Goal: Information Seeking & Learning: Learn about a topic

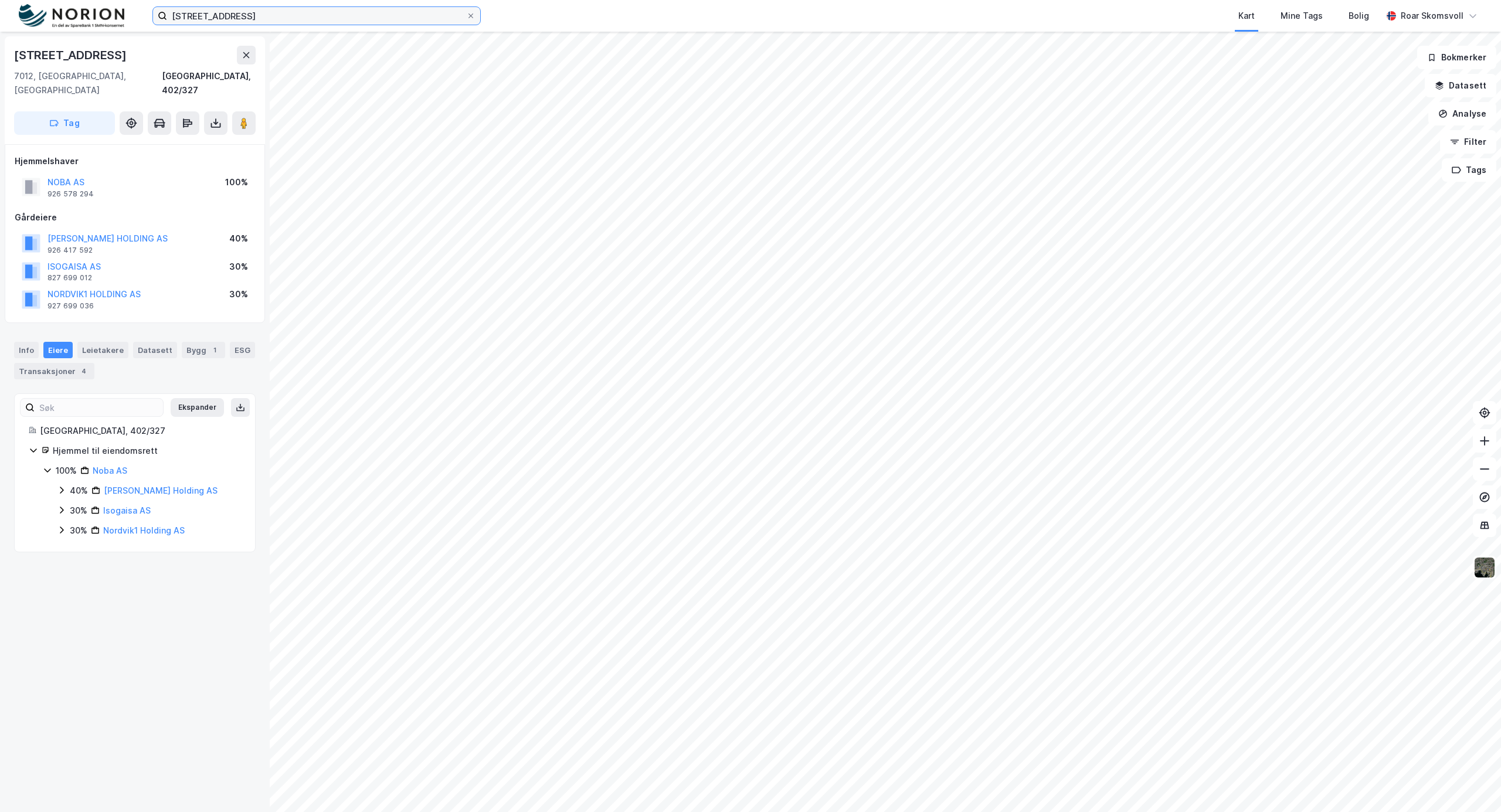
click at [43, 0] on html "[STREET_ADDRESS] Kart Mine Tags Bolig [PERSON_NAME] [STREET_ADDRESS], 402/327 T…" at bounding box center [750, 406] width 1501 height 812
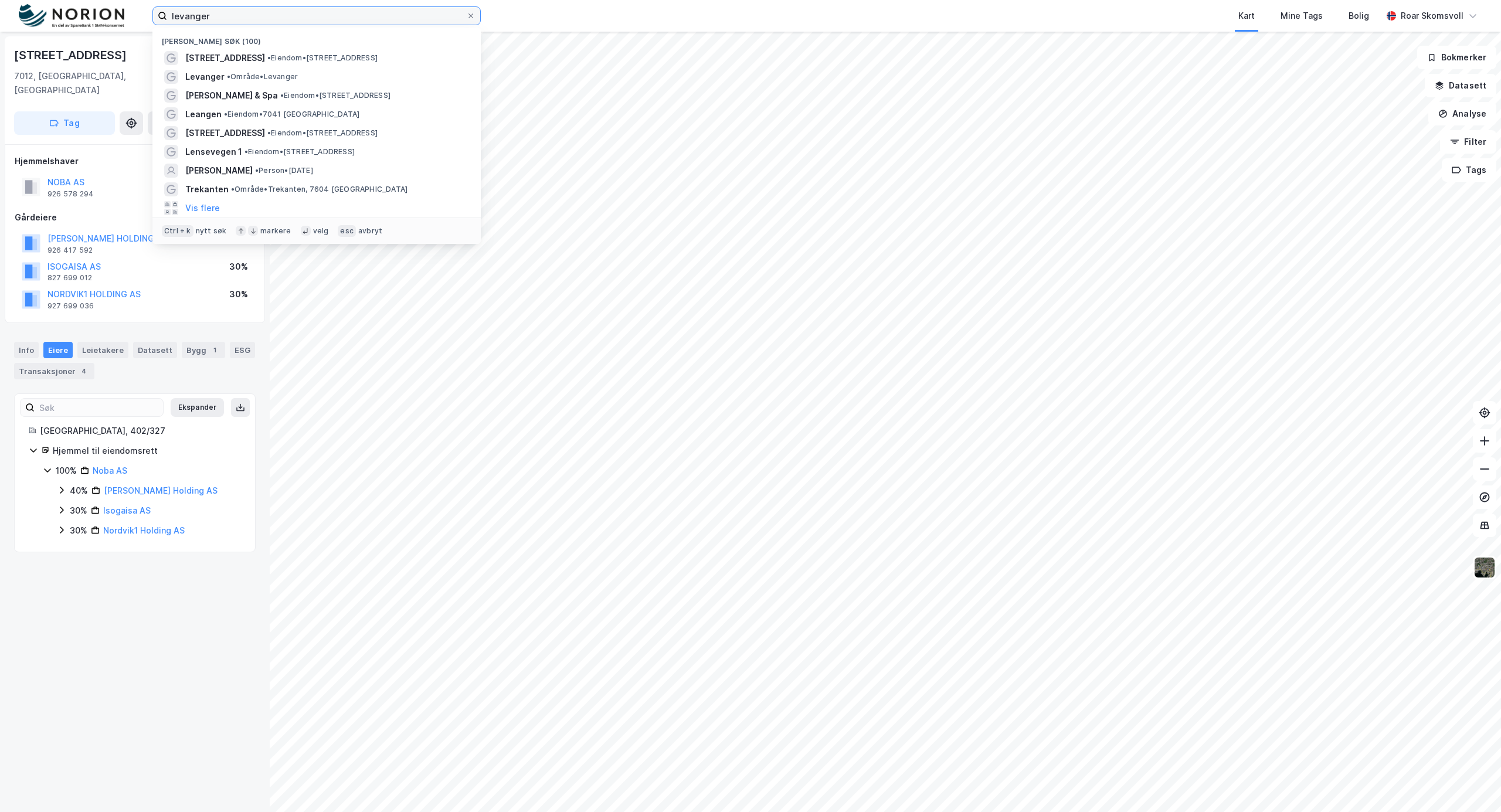
type input "levanger"
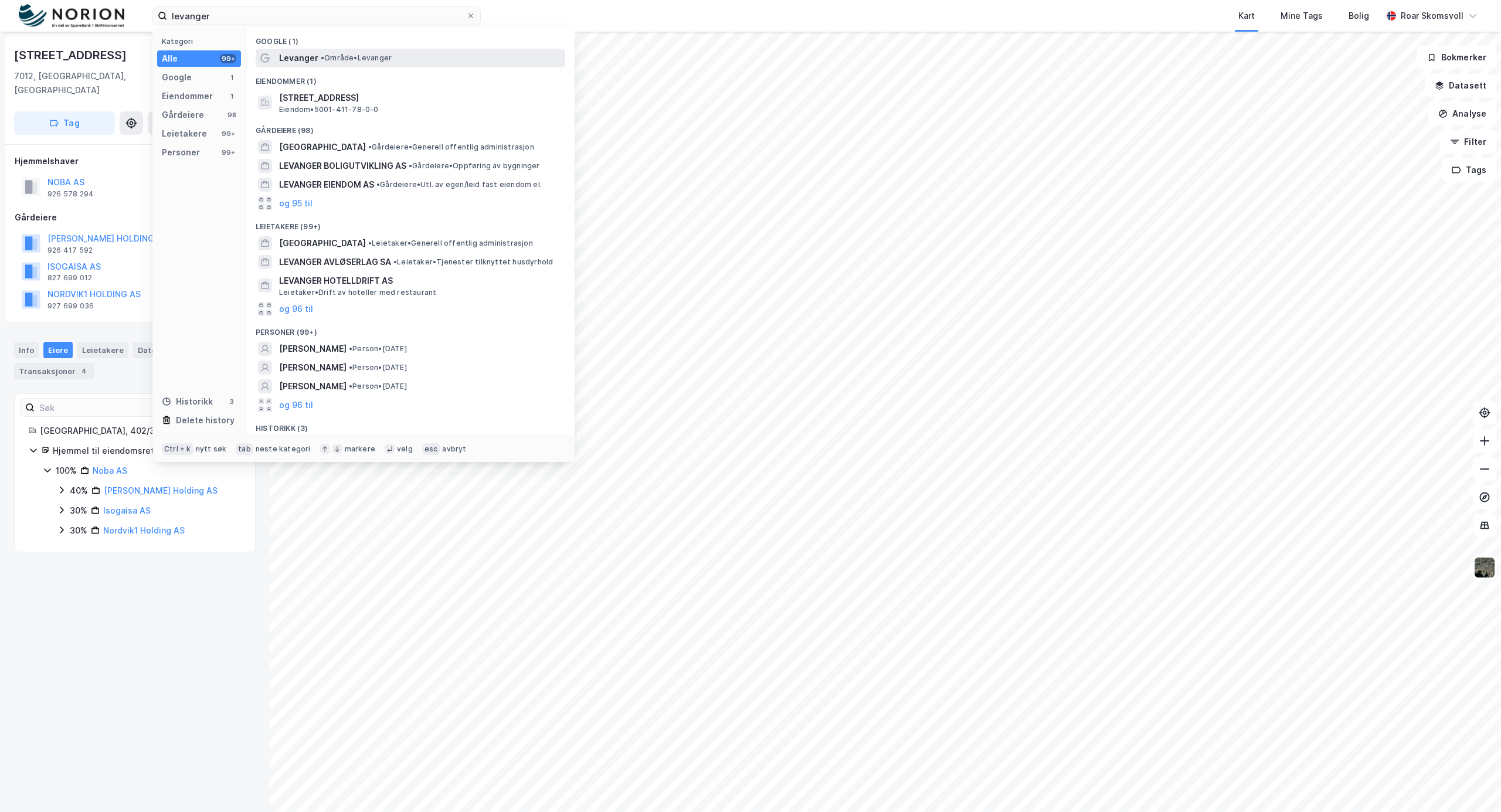
click at [311, 59] on span "Levanger" at bounding box center [298, 58] width 39 height 14
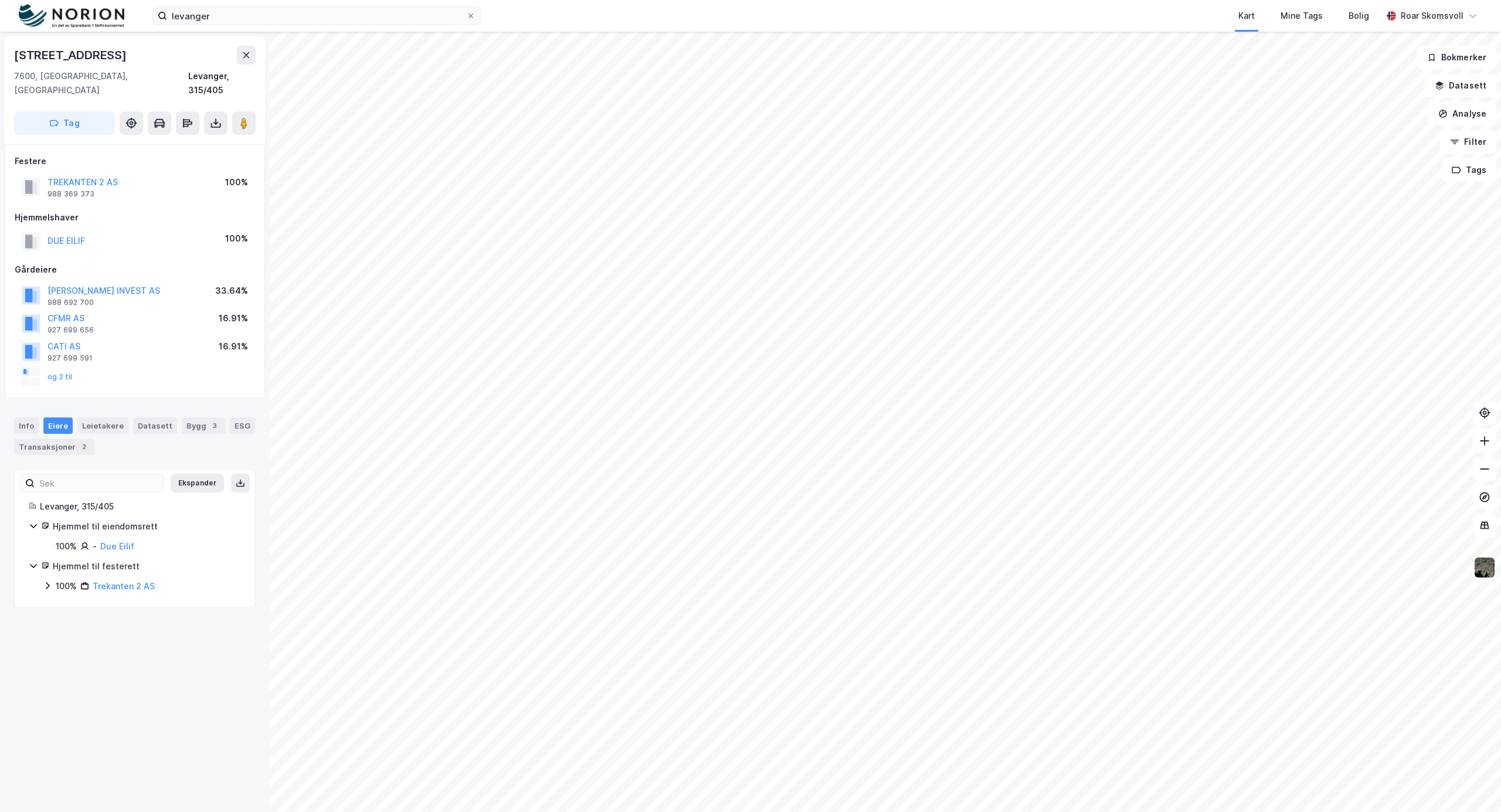
click at [48, 582] on icon at bounding box center [47, 586] width 3 height 7
click at [62, 602] on icon at bounding box center [61, 605] width 3 height 7
click at [64, 655] on icon at bounding box center [61, 659] width 9 height 9
drag, startPoint x: 195, startPoint y: 670, endPoint x: 115, endPoint y: 674, distance: 80.1
click at [115, 674] on div "100% Wist Holding AS" at bounding box center [162, 680] width 157 height 14
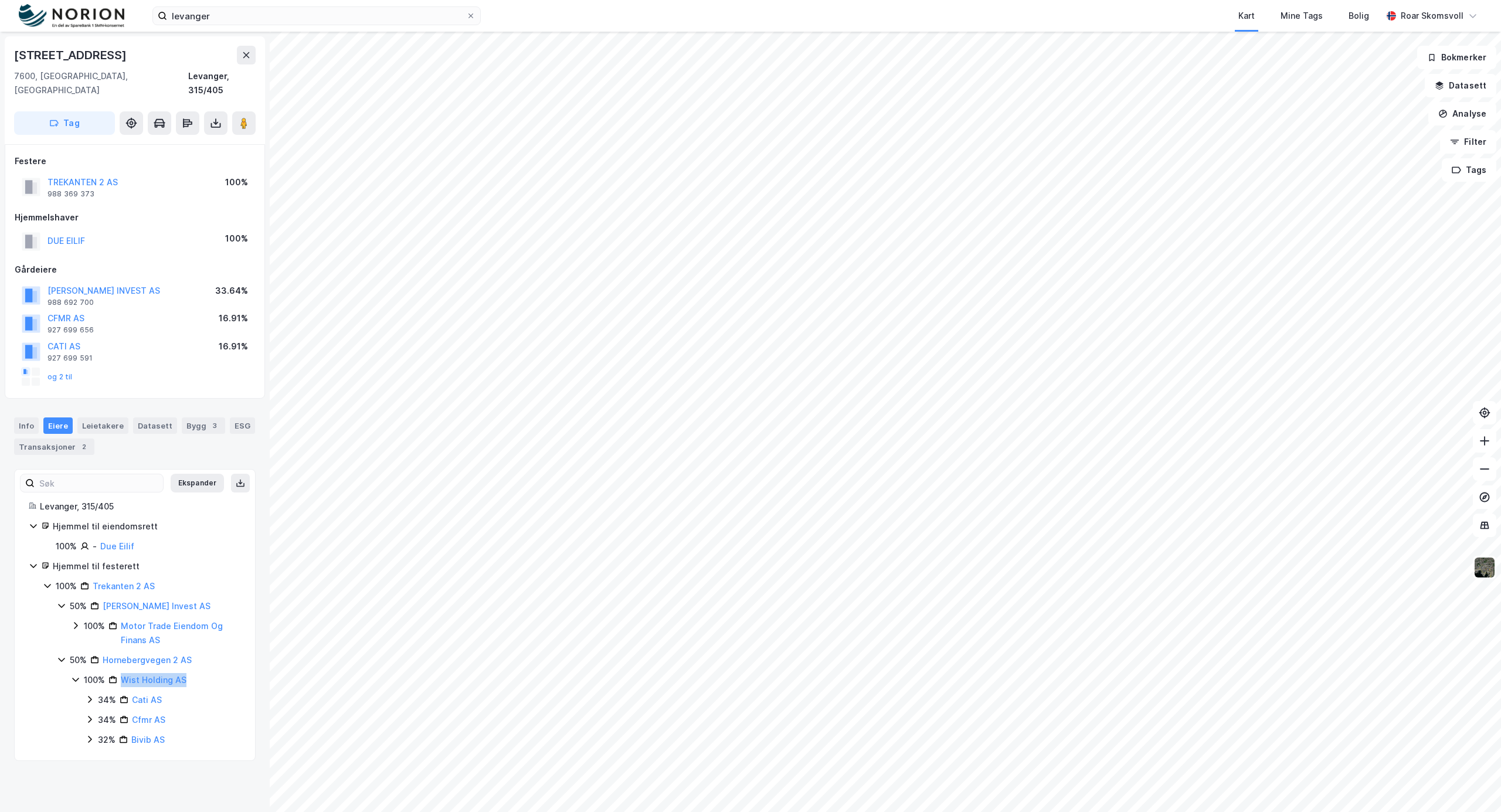
copy link "Wist Holding AS"
drag, startPoint x: 215, startPoint y: 592, endPoint x: 101, endPoint y: 591, distance: 114.0
click at [101, 599] on div "50% [PERSON_NAME] Invest AS" at bounding box center [155, 606] width 171 height 14
copy link "[PERSON_NAME] Invest AS"
click at [0, 0] on button "CFMR AS" at bounding box center [0, 0] width 0 height 0
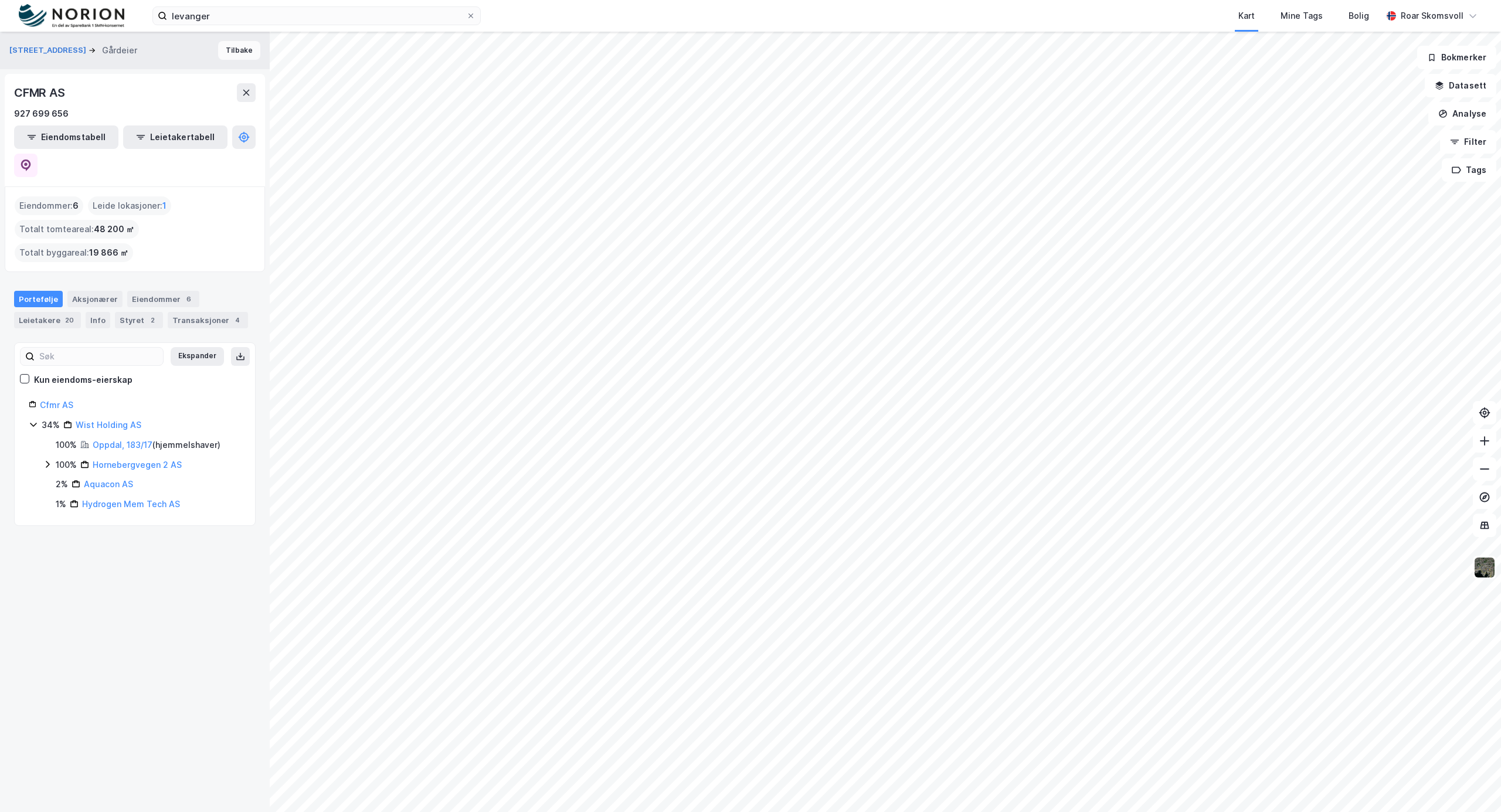
click at [225, 44] on button "Tilbake" at bounding box center [239, 50] width 42 height 19
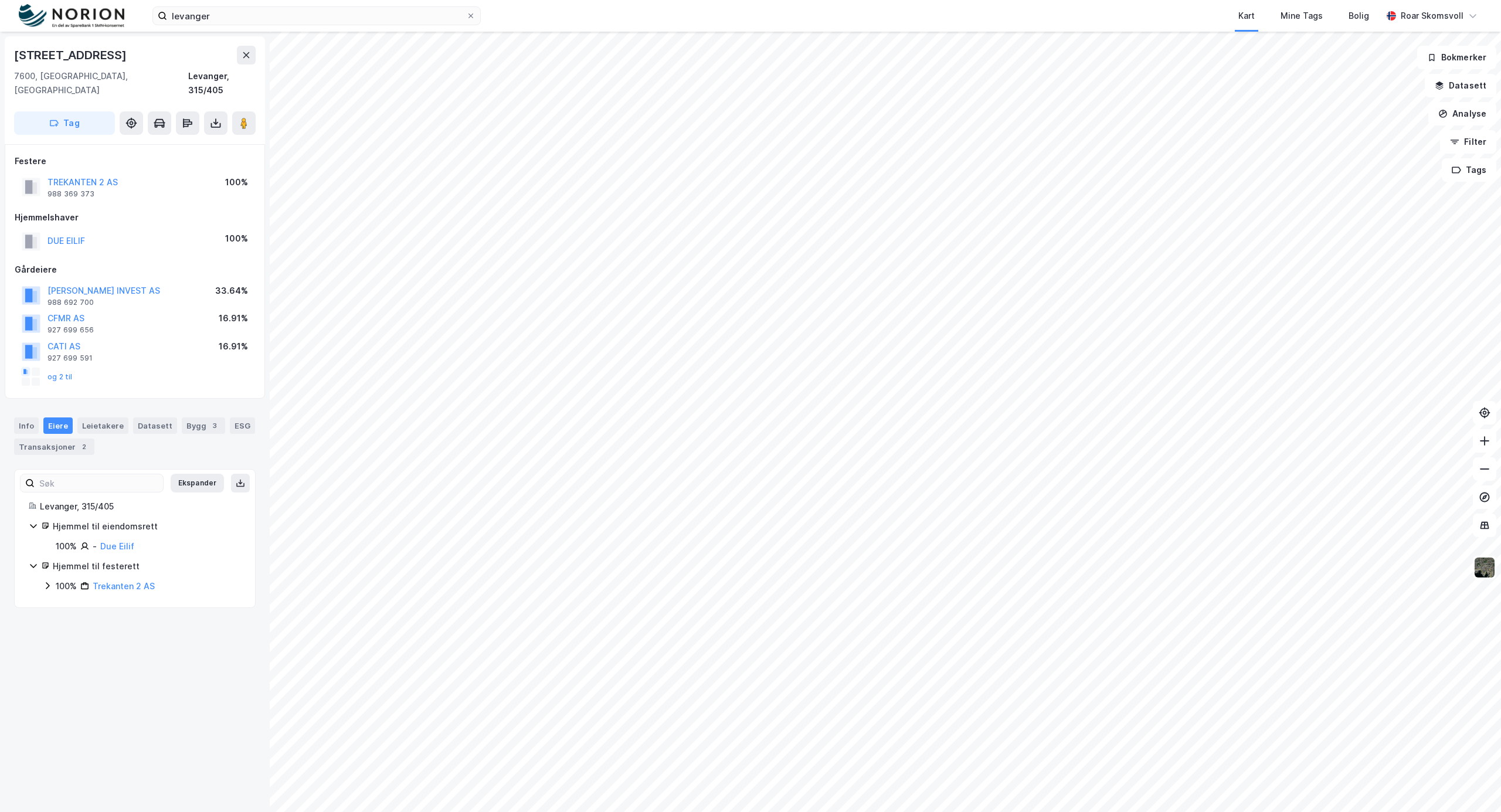
click at [47, 581] on icon at bounding box center [48, 586] width 9 height 9
click at [60, 601] on icon at bounding box center [61, 605] width 9 height 9
click at [1457, 87] on button "Datasett" at bounding box center [1461, 86] width 72 height 23
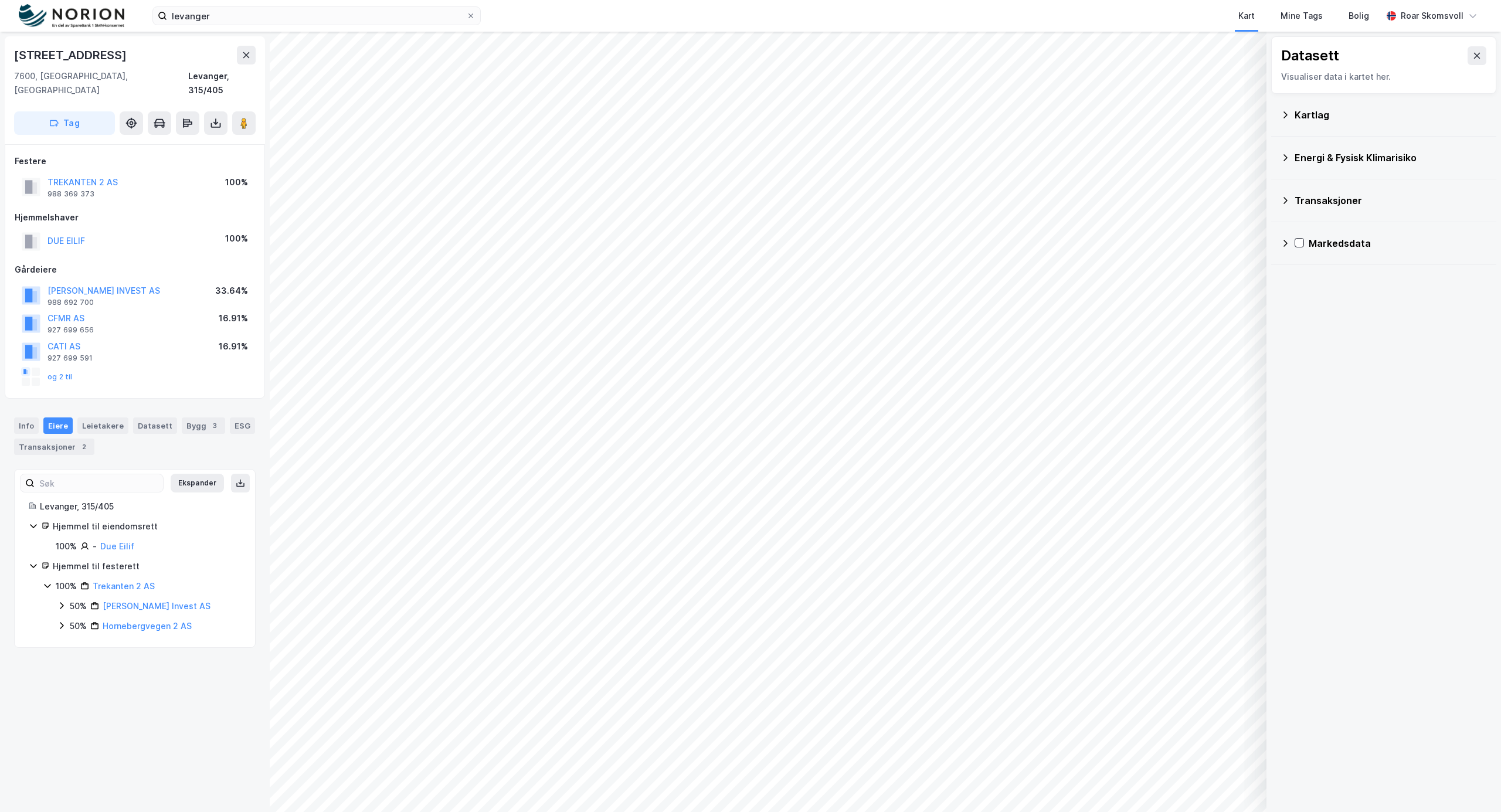
click at [1286, 121] on div "Kartlag" at bounding box center [1383, 114] width 206 height 28
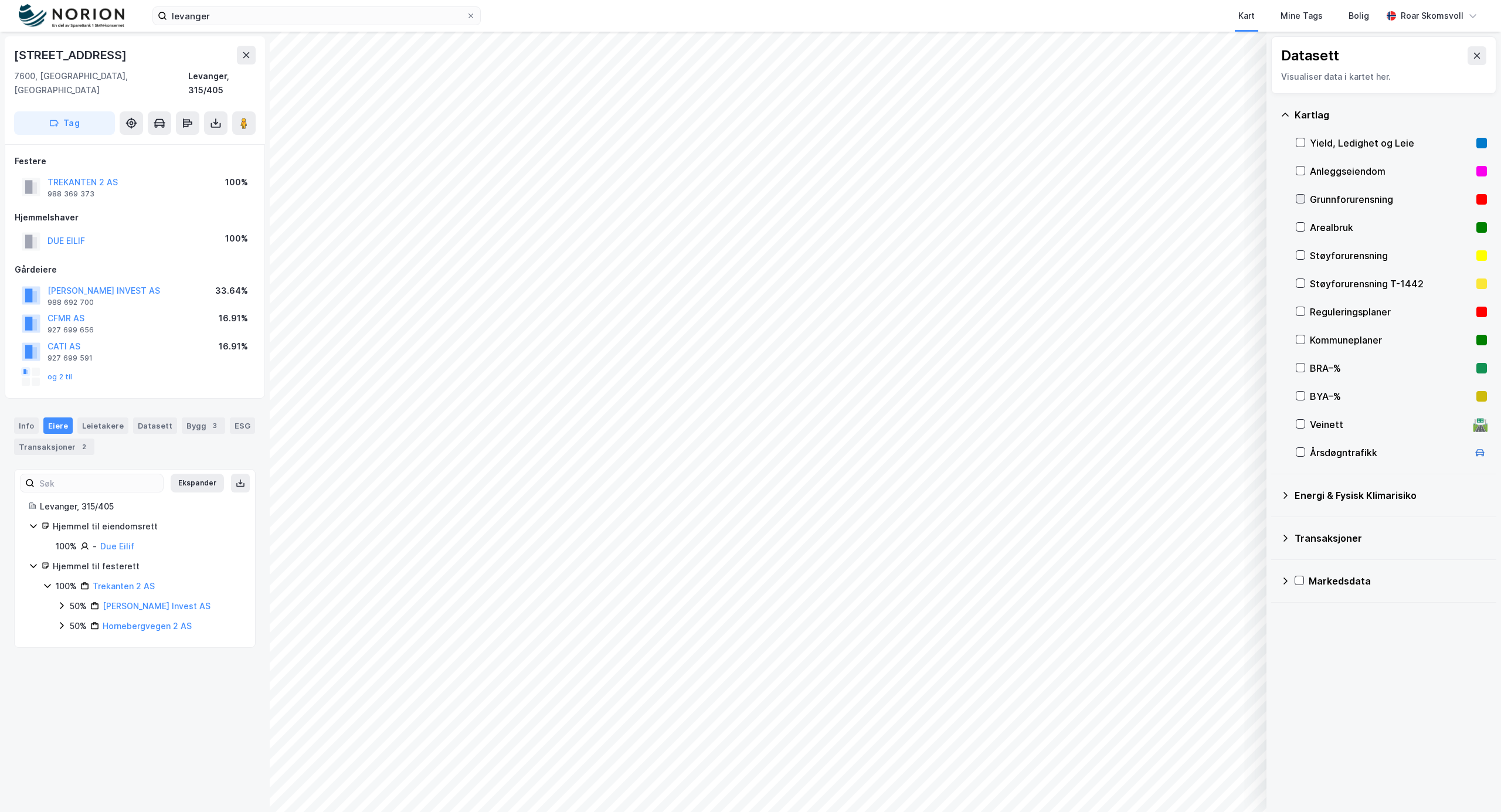
click at [1300, 200] on icon at bounding box center [1301, 198] width 8 height 8
click at [1302, 200] on icon at bounding box center [1301, 198] width 8 height 8
click at [1303, 310] on icon at bounding box center [1301, 311] width 8 height 8
click at [1301, 340] on icon at bounding box center [1301, 339] width 8 height 8
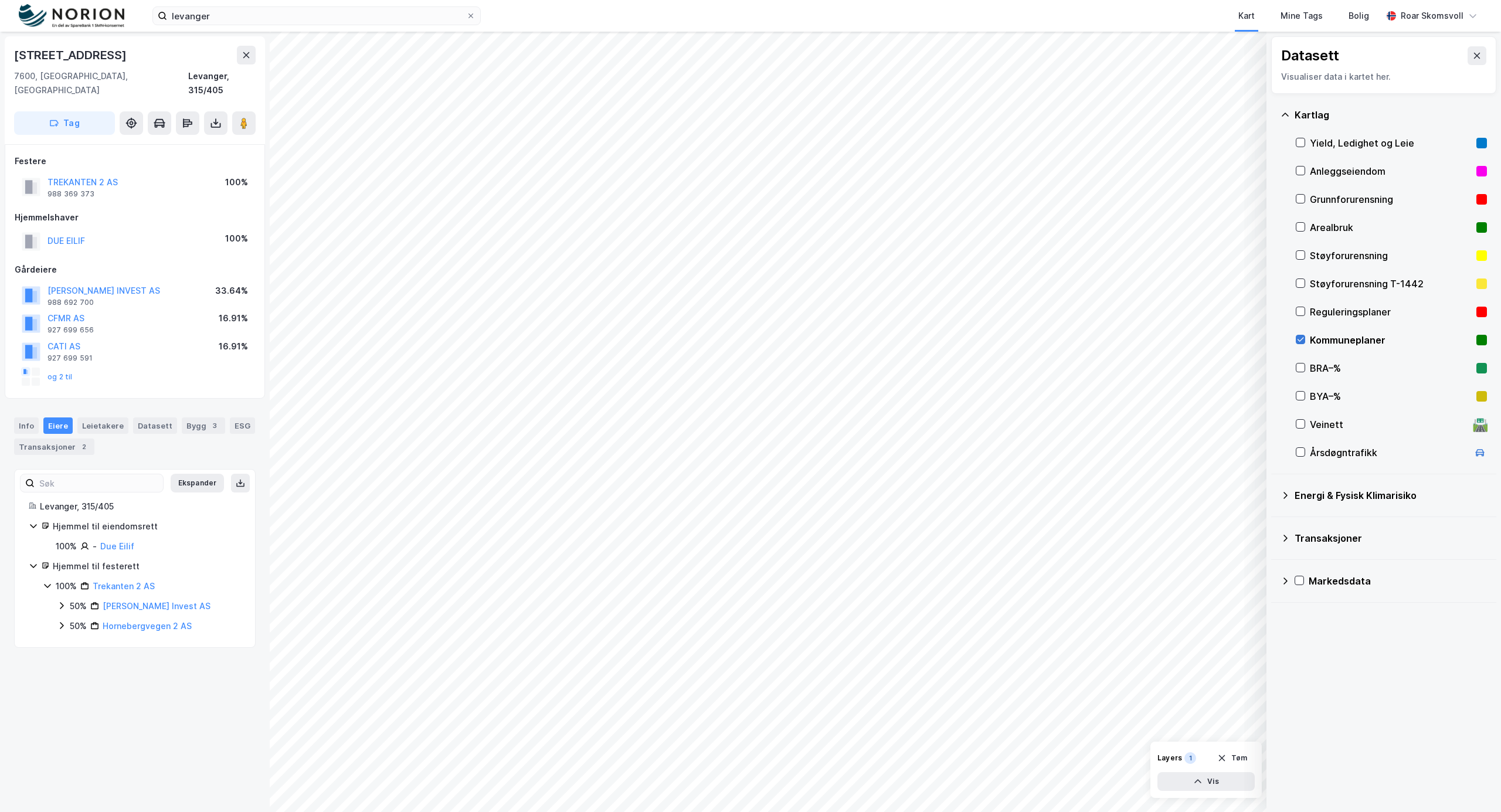
click at [1301, 337] on icon at bounding box center [1301, 339] width 8 height 8
click at [1304, 313] on icon at bounding box center [1301, 311] width 8 height 8
click at [1301, 312] on icon at bounding box center [1301, 311] width 8 height 8
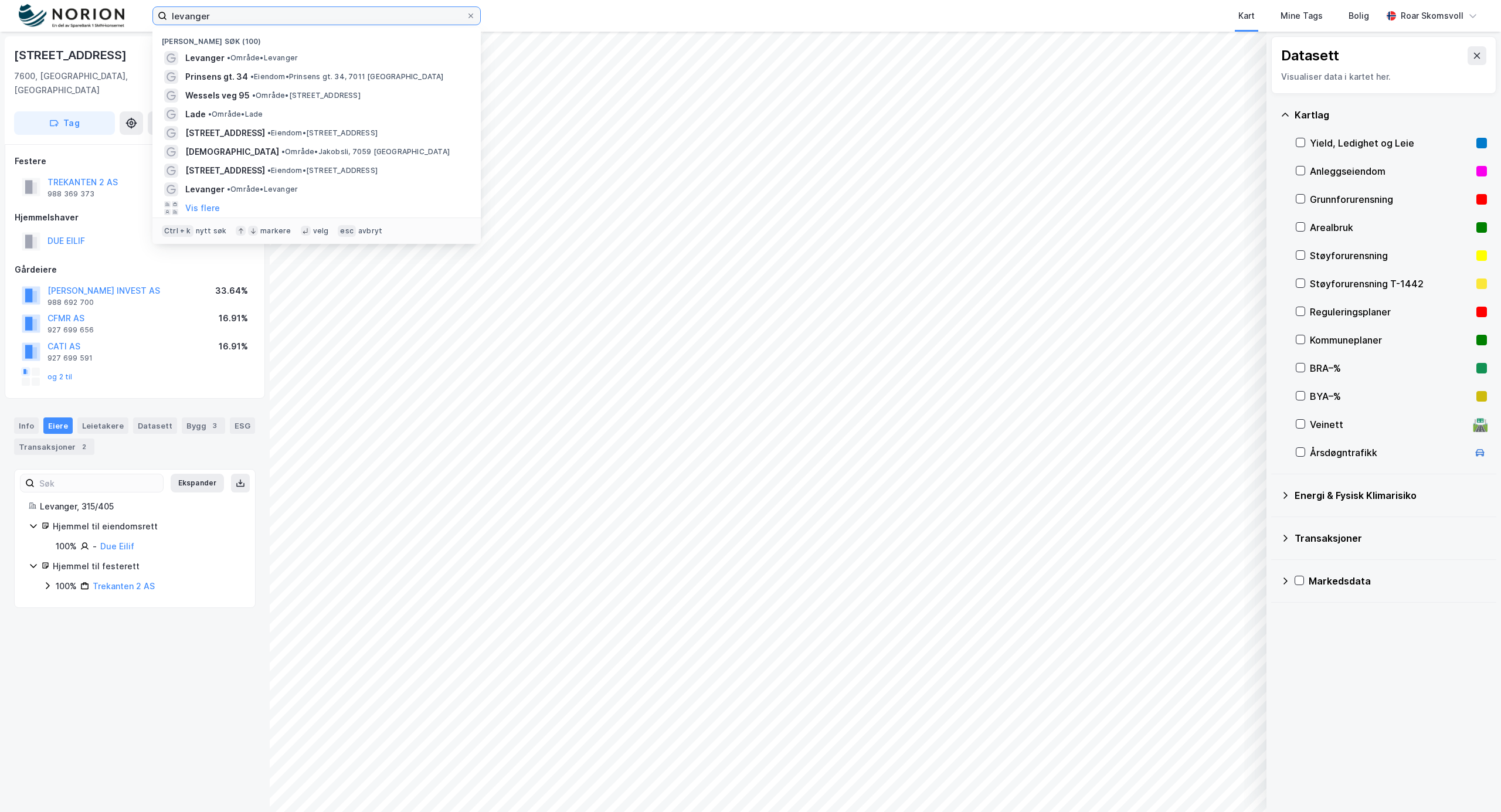
drag, startPoint x: 161, startPoint y: 9, endPoint x: 99, endPoint y: 5, distance: 62.1
click at [148, 9] on div "levanger Nylige søk (100) Levanger • Område • Levanger Prinsens gt. 34 • Eiendo…" at bounding box center [750, 16] width 1501 height 31
click at [631, 20] on div "Kart Mine Tags Bolig" at bounding box center [960, 16] width 845 height 31
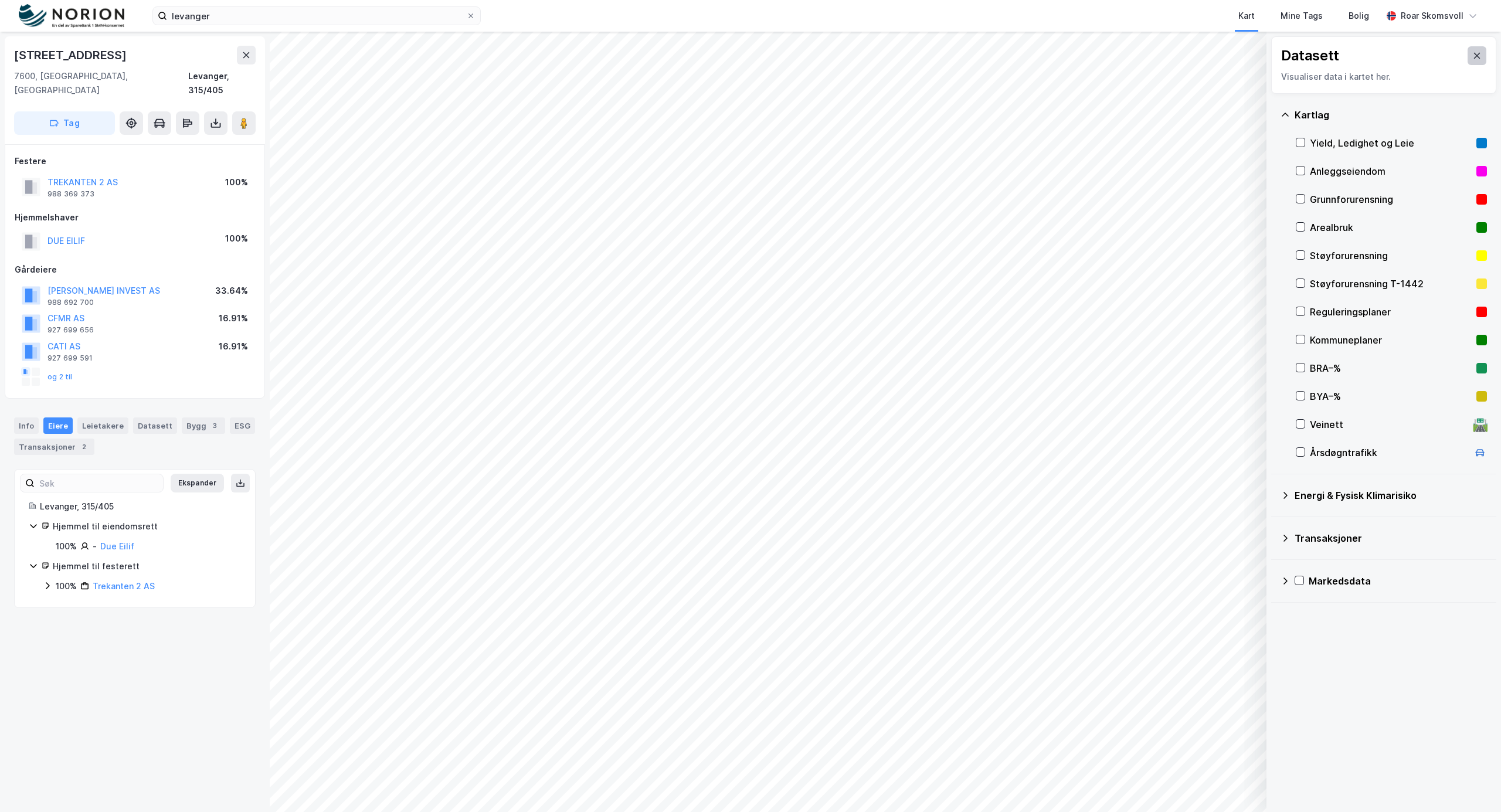
click at [1472, 57] on button at bounding box center [1477, 55] width 19 height 19
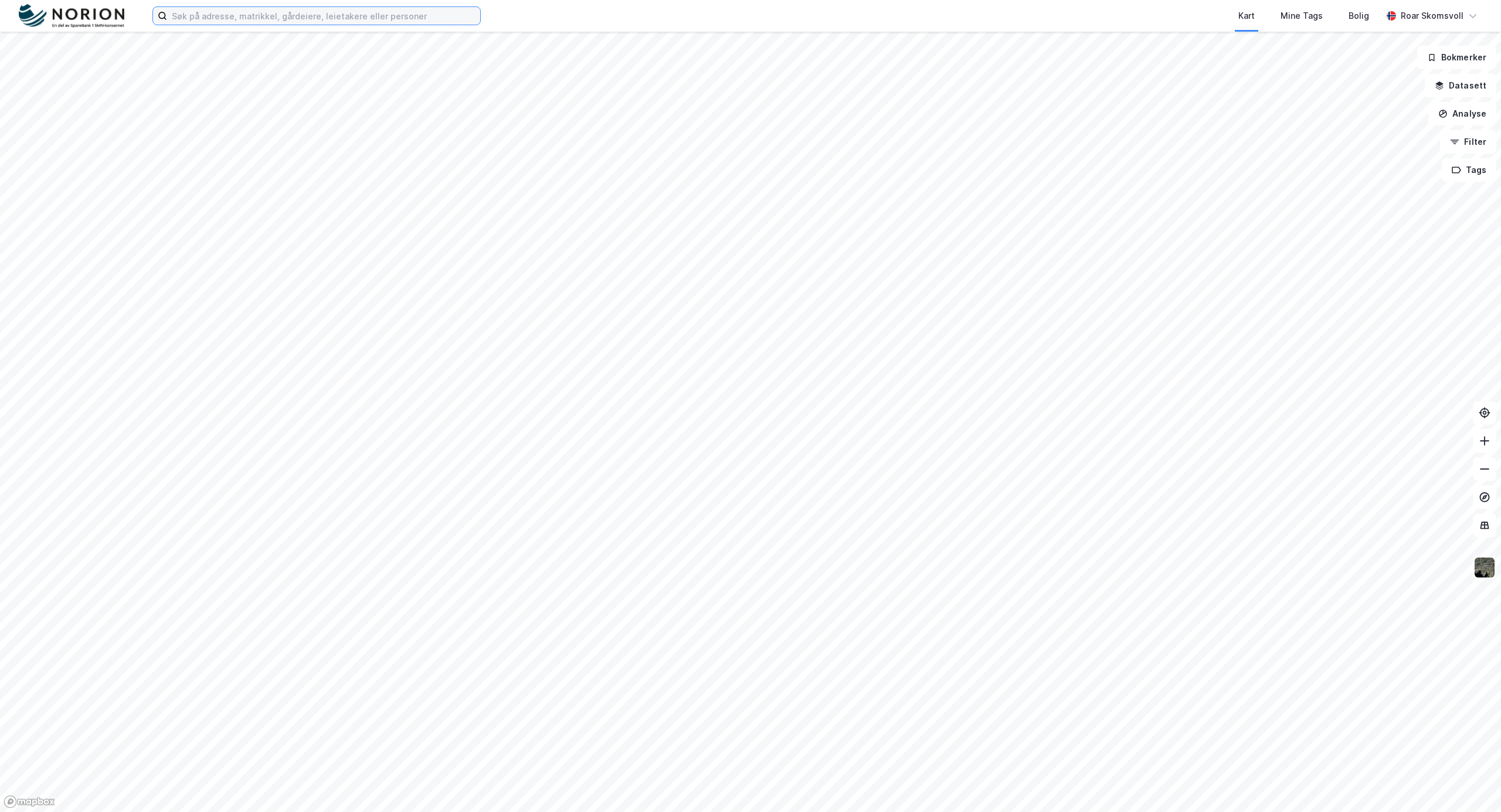
click at [253, 16] on input at bounding box center [324, 16] width 313 height 18
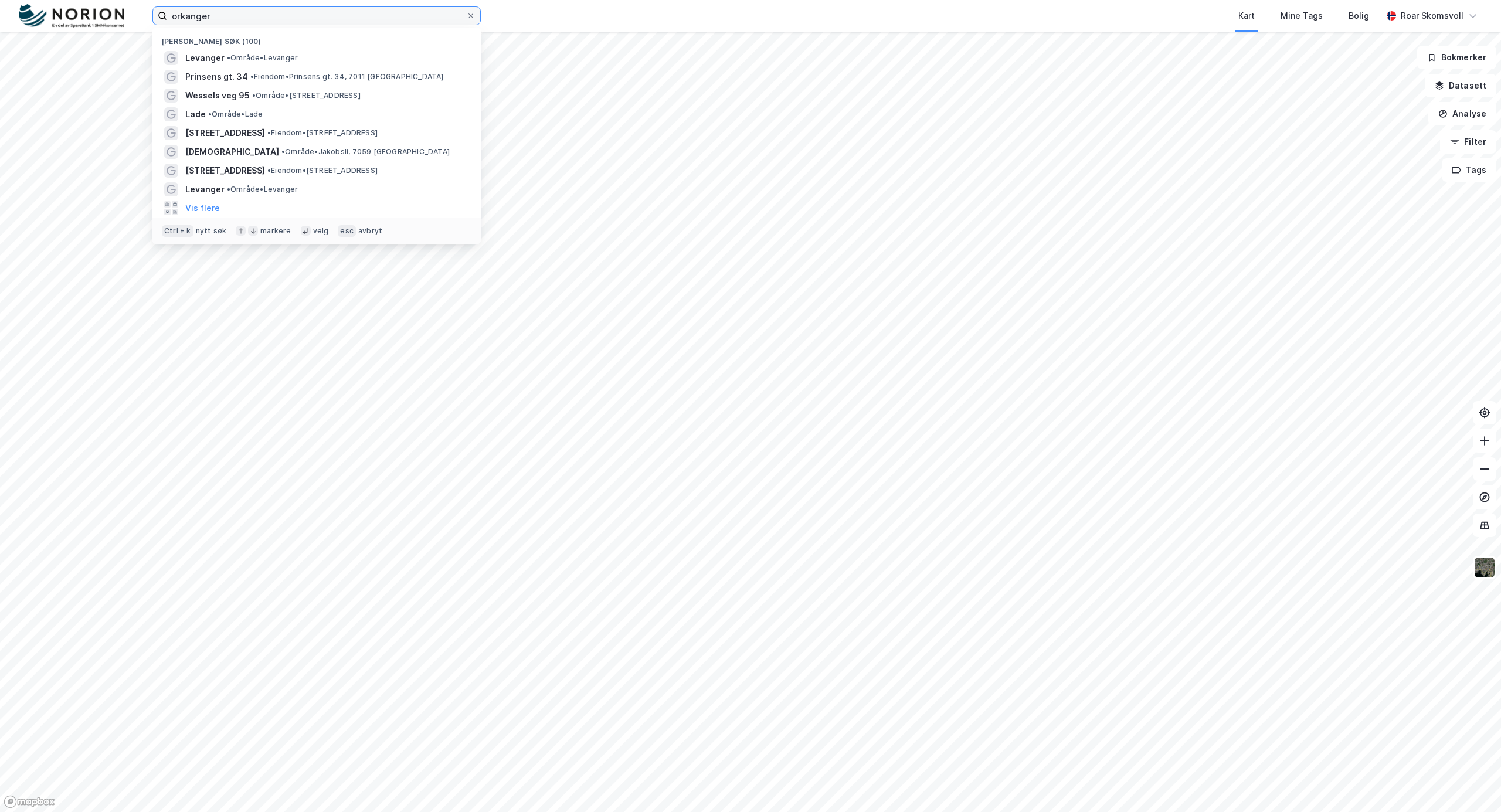
type input "orkanger"
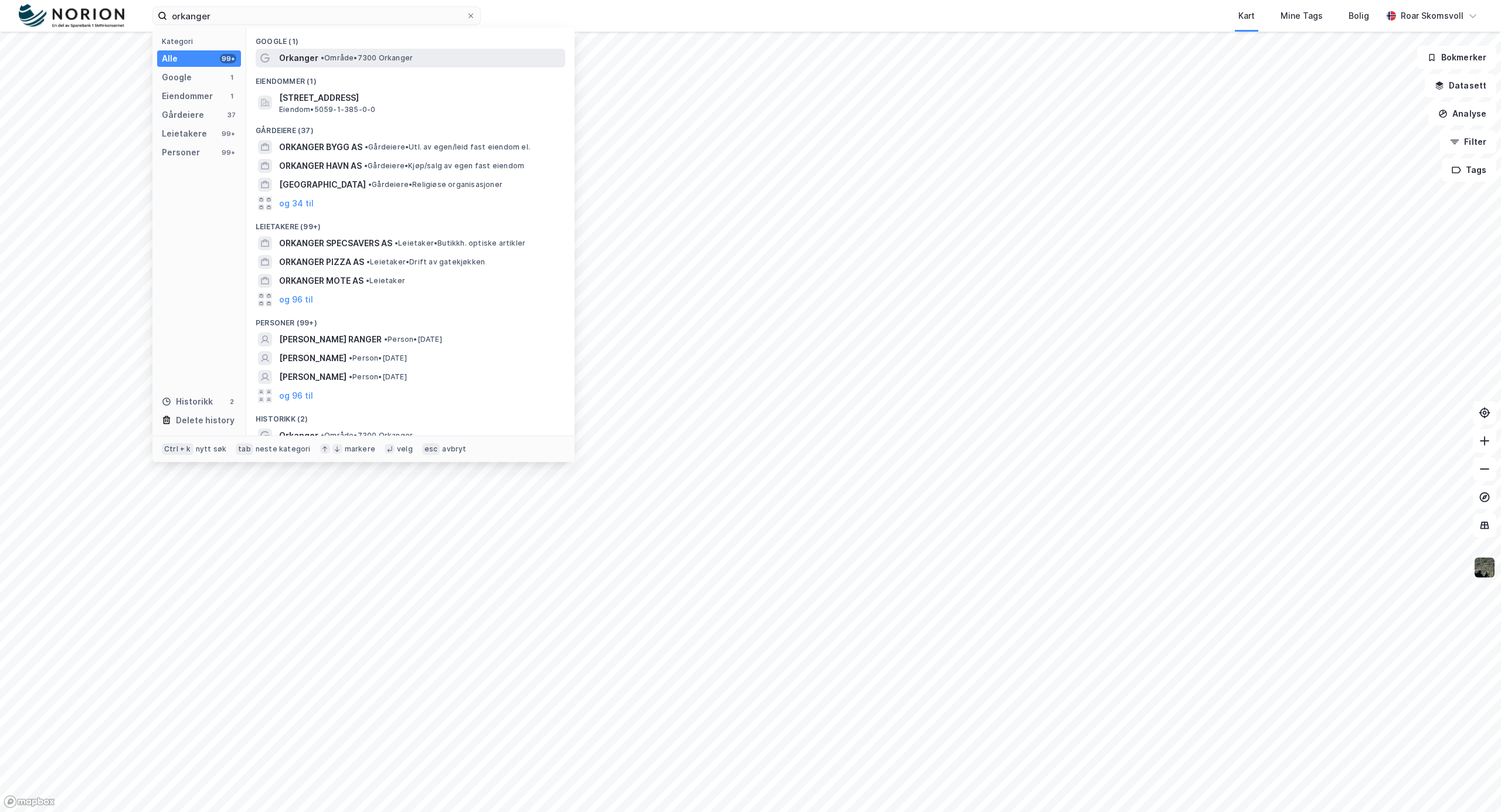
click at [304, 61] on span "Orkanger" at bounding box center [298, 58] width 39 height 14
